Goal: Navigation & Orientation: Find specific page/section

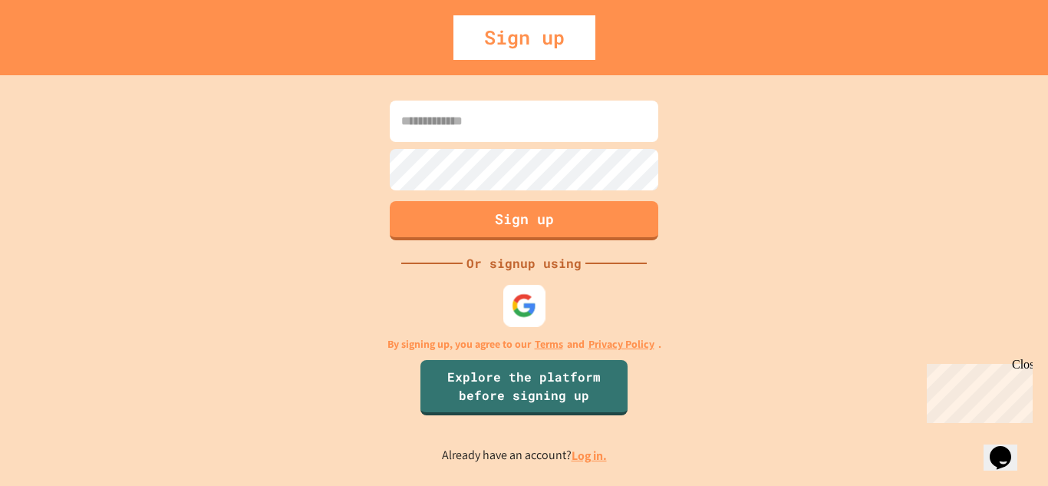
click at [526, 302] on img at bounding box center [524, 304] width 25 height 25
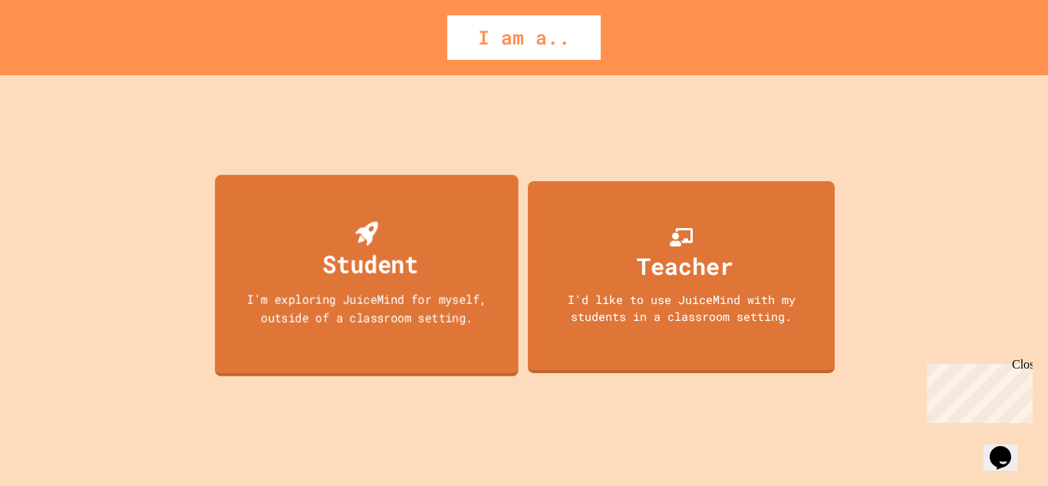
click at [432, 248] on div "Student I'm exploring JuiceMind for myself, outside of a classroom setting." at bounding box center [367, 275] width 304 height 202
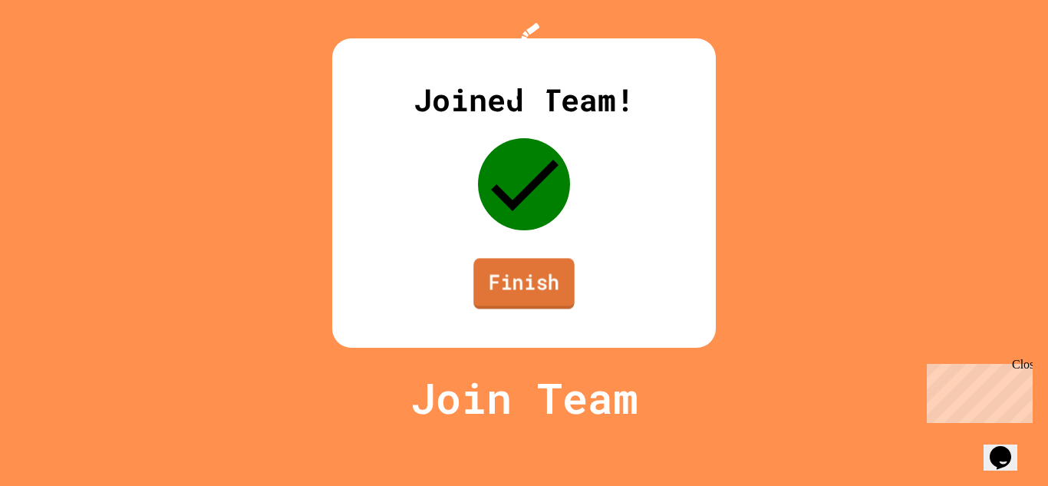
click at [517, 308] on link "Finish" at bounding box center [523, 283] width 101 height 51
